Goal: Information Seeking & Learning: Learn about a topic

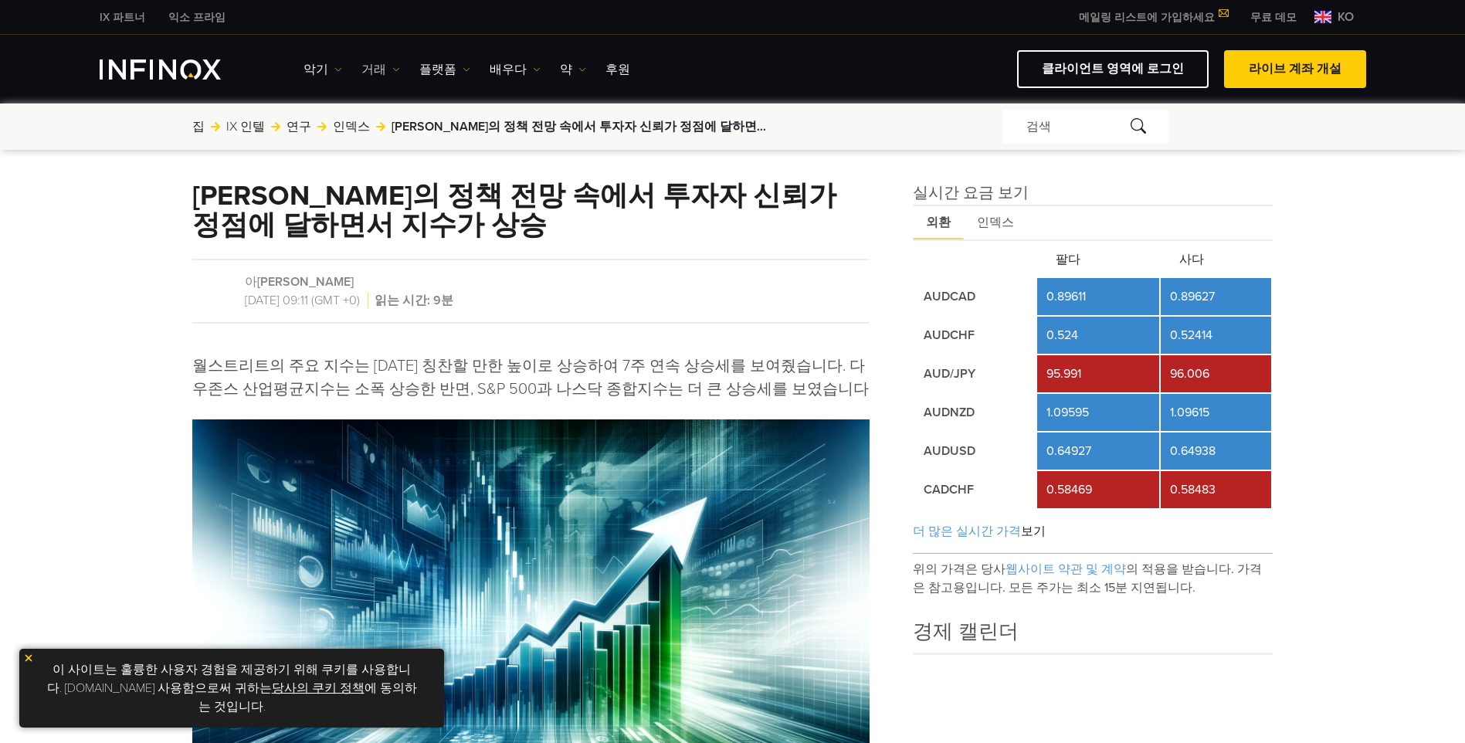
click at [367, 69] on font "거래" at bounding box center [373, 69] width 25 height 19
click at [419, 68] on font "플랫폼" at bounding box center [437, 69] width 37 height 19
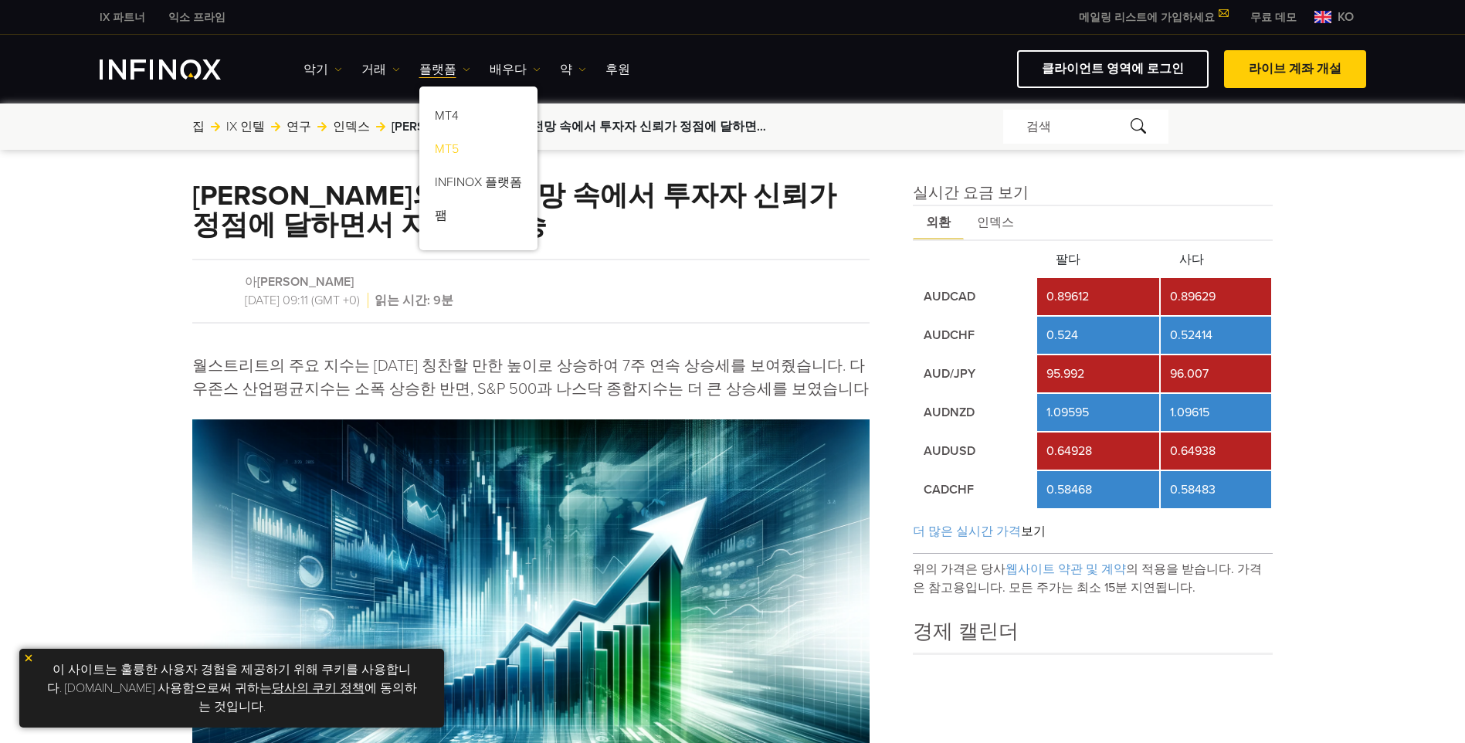
click at [439, 148] on link "MT5" at bounding box center [478, 151] width 118 height 33
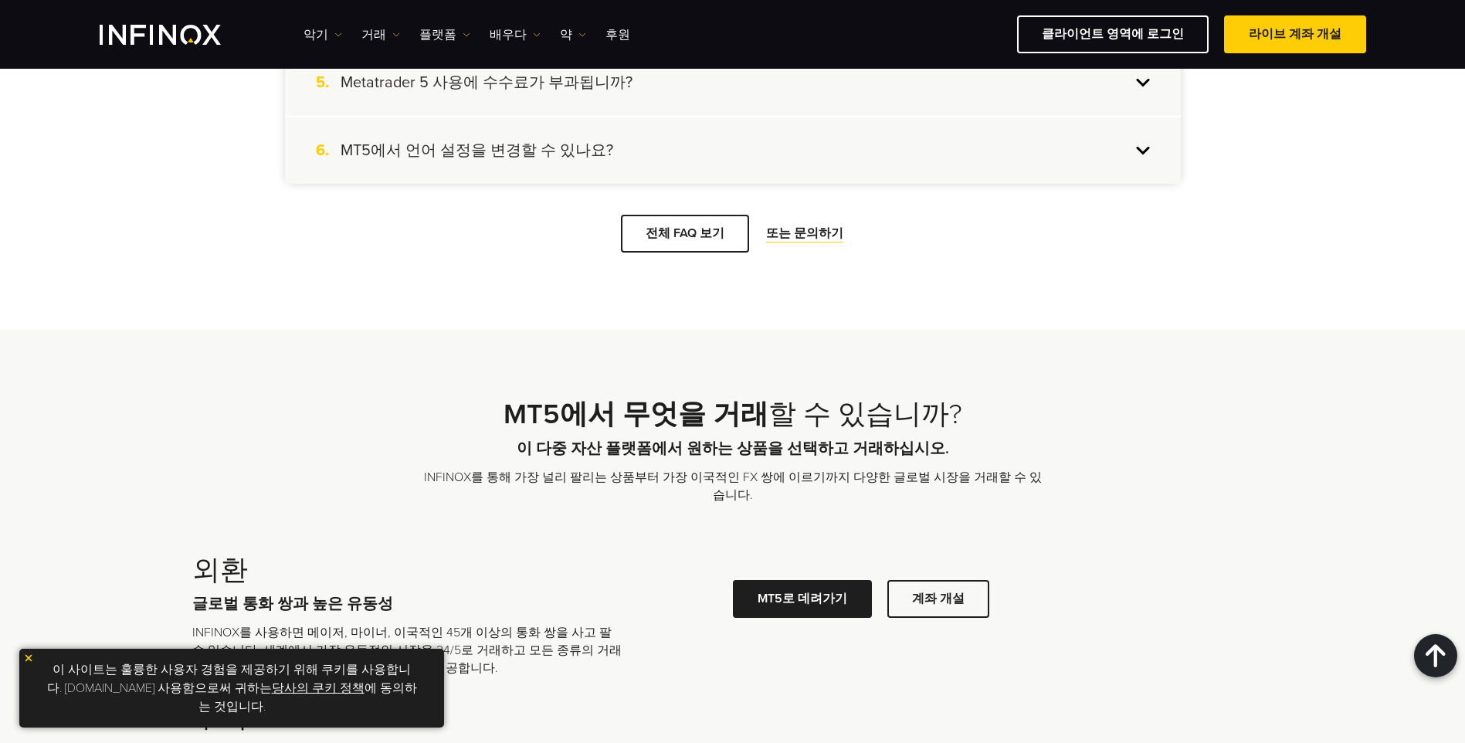
scroll to position [4169, 0]
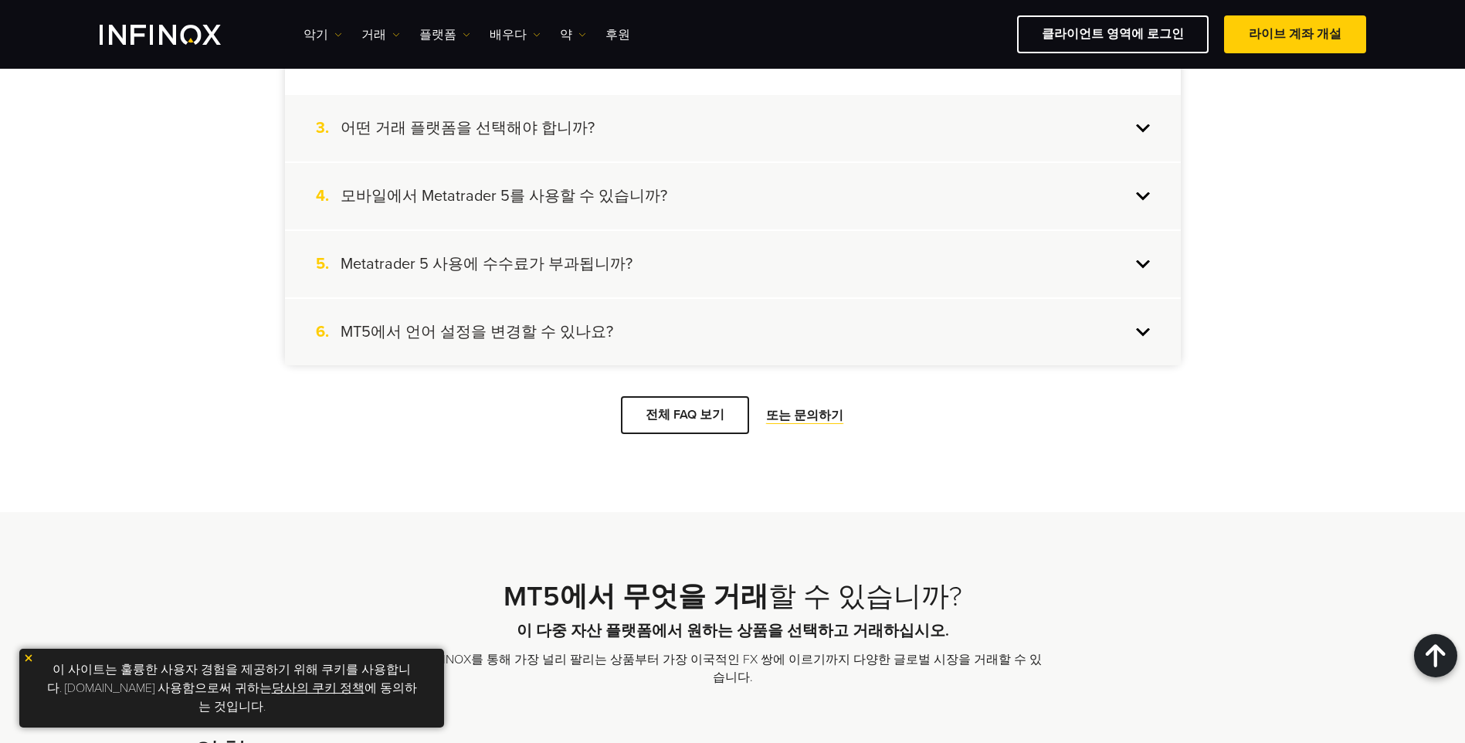
scroll to position [4246, 0]
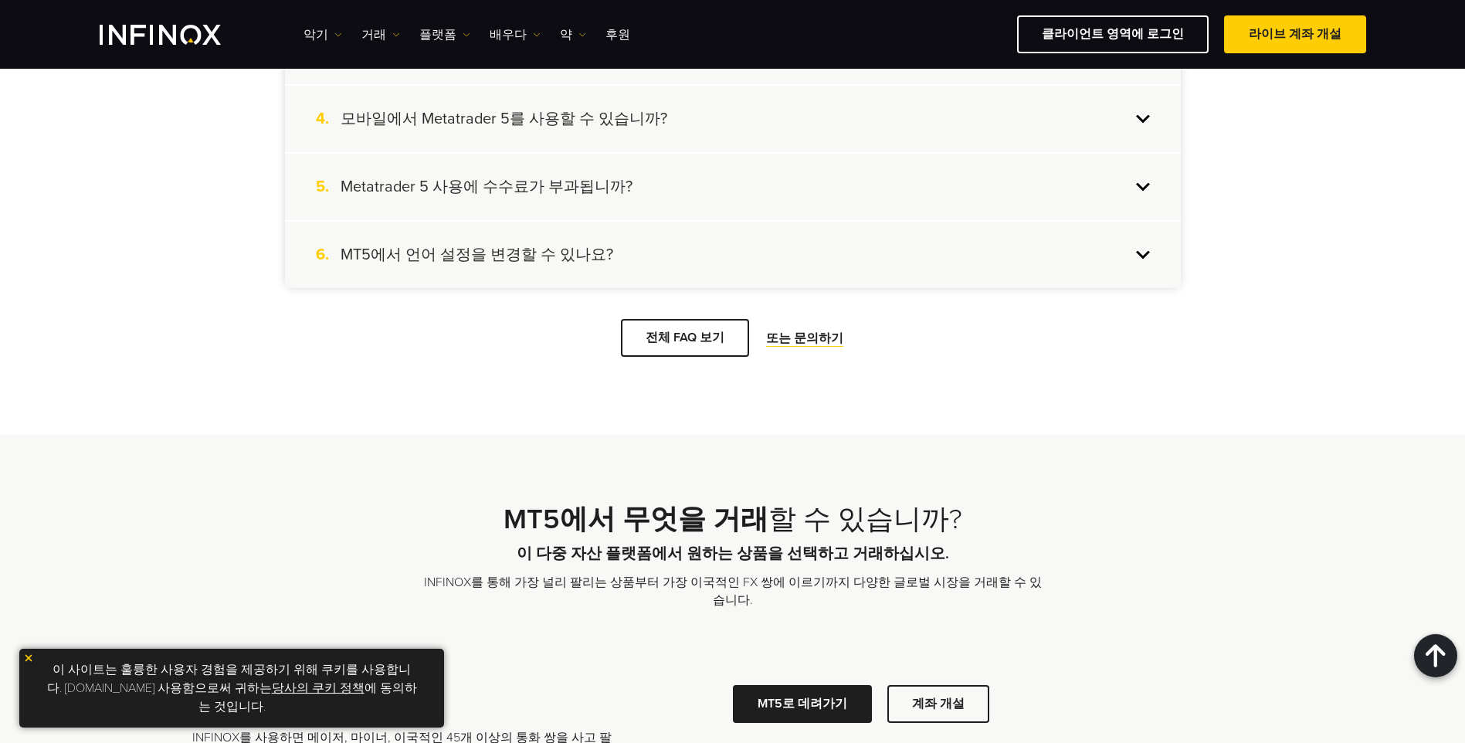
click at [421, 61] on h4 "어떤 거래 플랫폼을 선택해야 합니까?" at bounding box center [467, 51] width 254 height 20
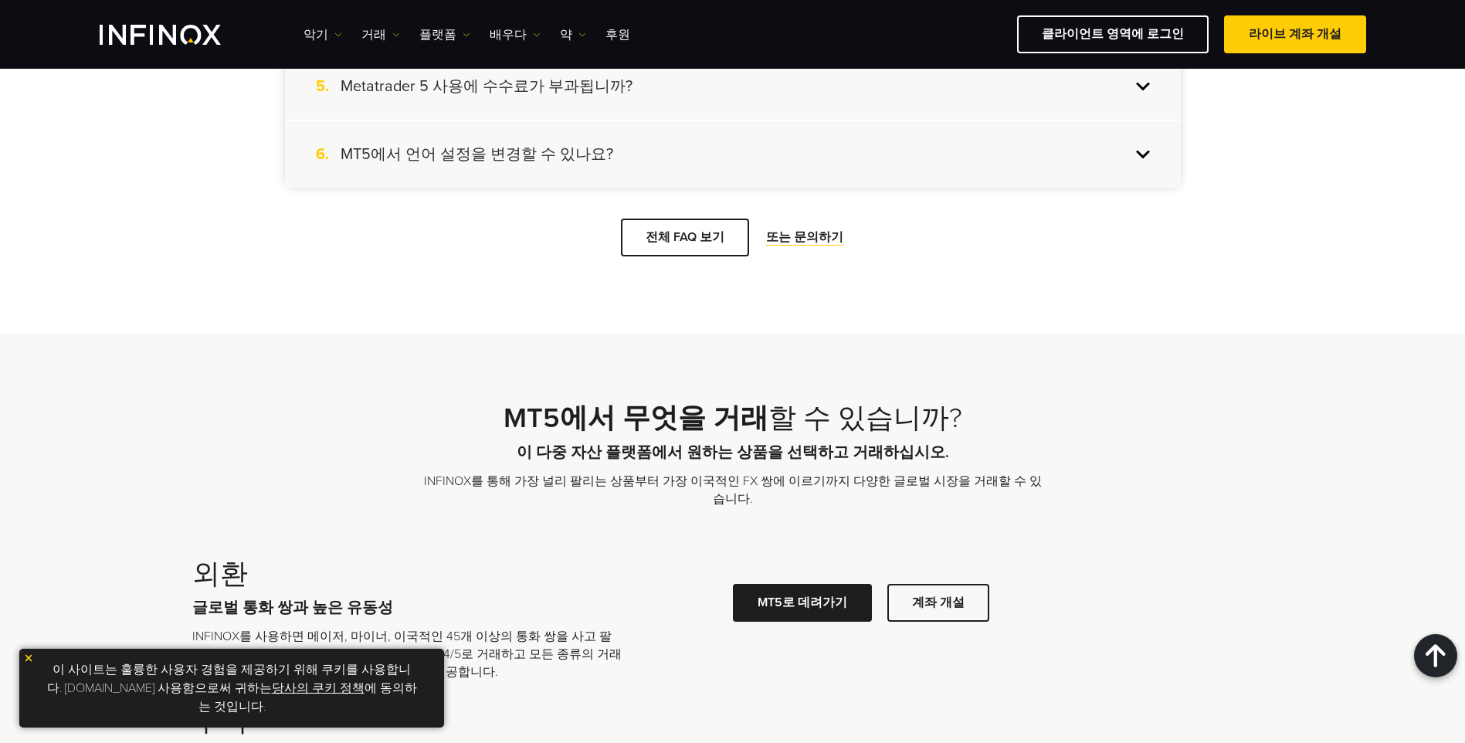
scroll to position [4169, 0]
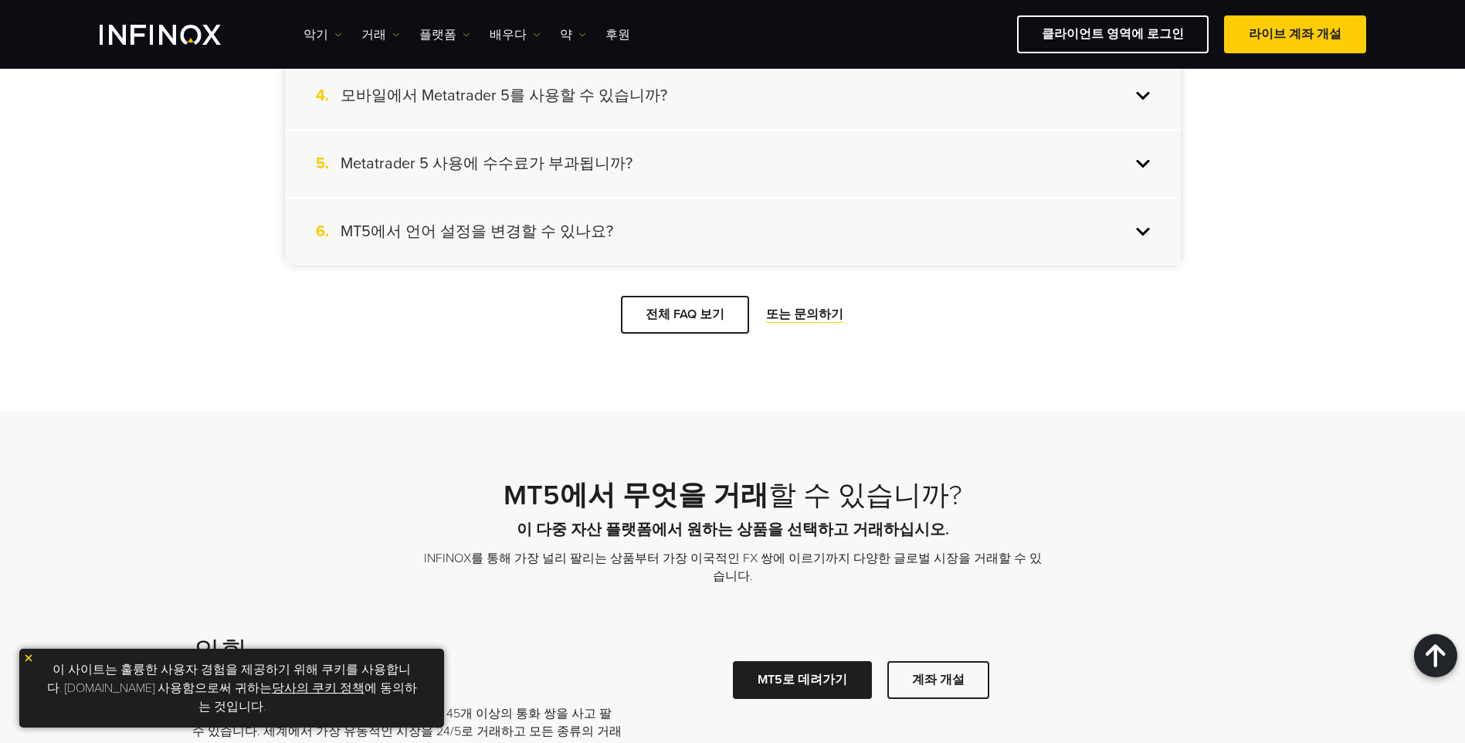
click at [438, 174] on h4 "Metatrader 5 사용에 수수료가 부과됩니까?" at bounding box center [486, 164] width 292 height 20
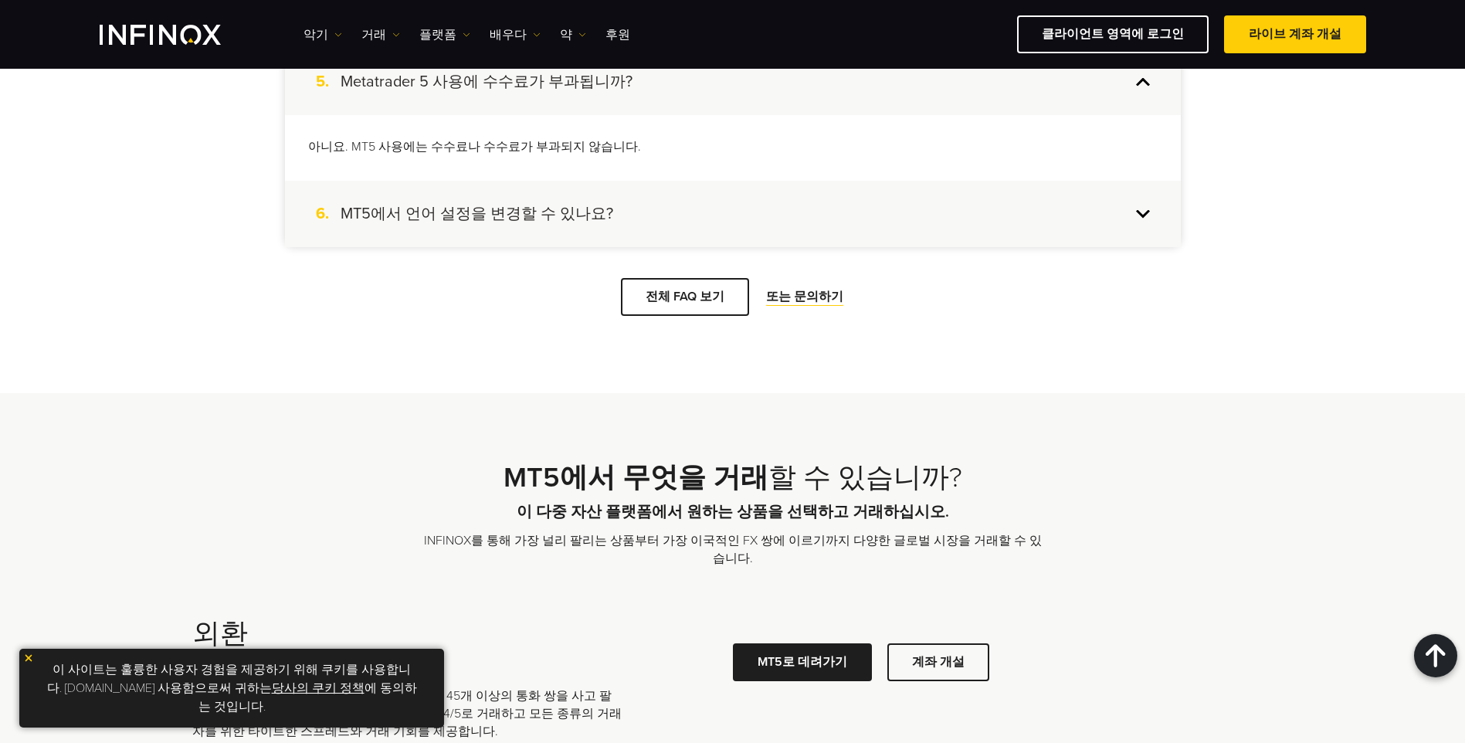
click at [439, 224] on h4 "MT5에서 언어 설정을 변경할 수 있나요?" at bounding box center [476, 214] width 273 height 20
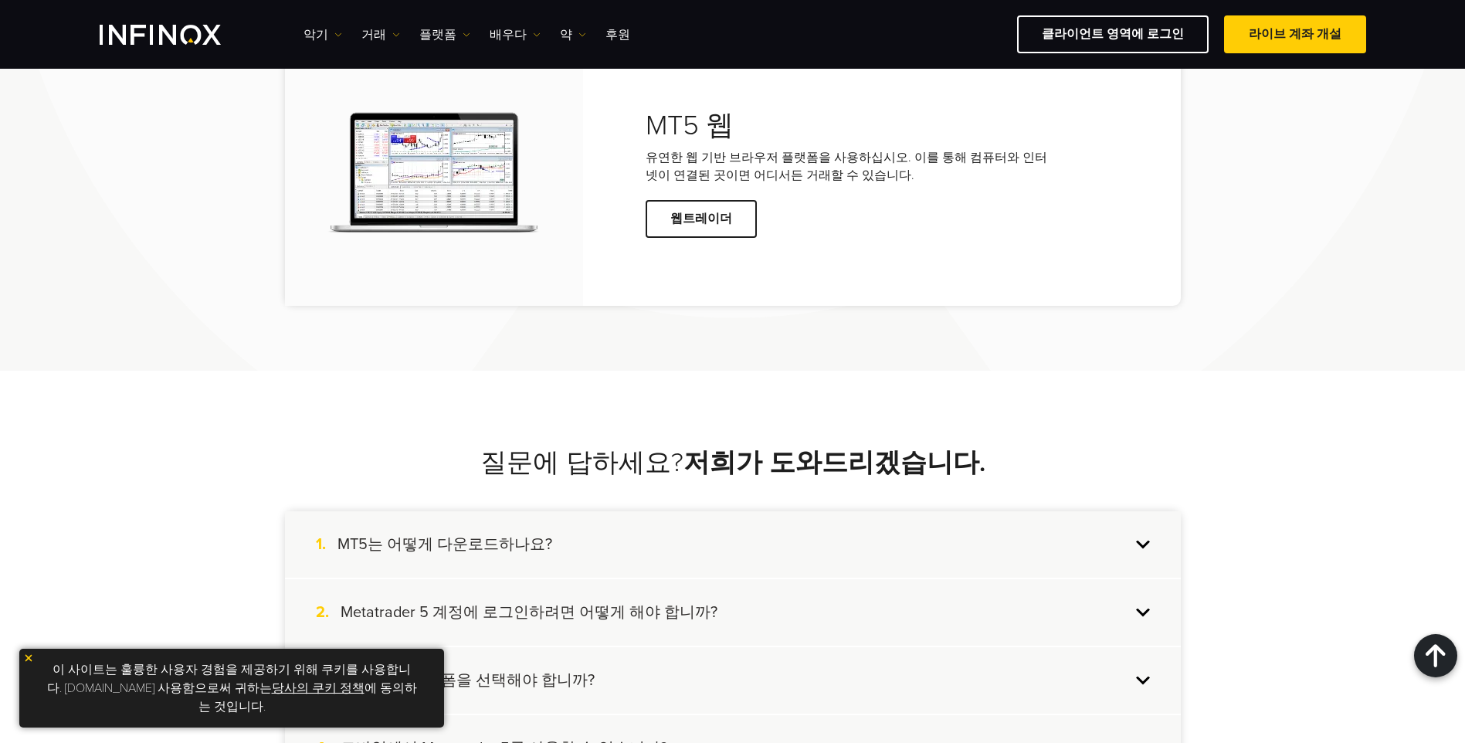
scroll to position [3320, 0]
